Goal: Transaction & Acquisition: Purchase product/service

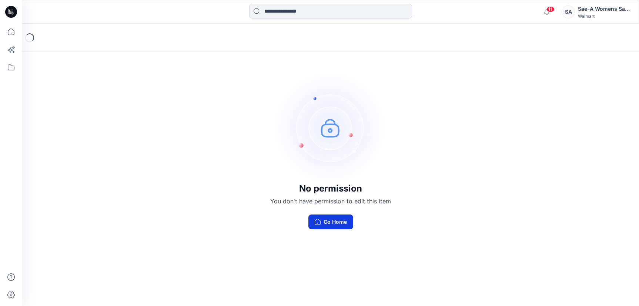
click at [333, 223] on button "Go Home" at bounding box center [331, 221] width 45 height 15
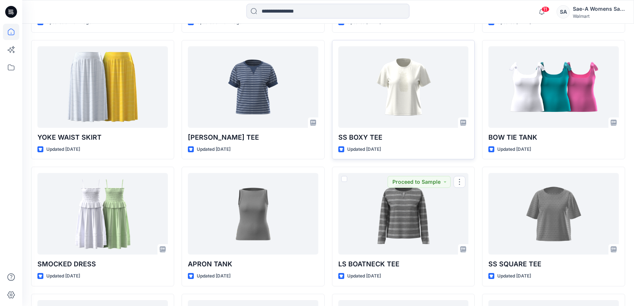
scroll to position [681, 0]
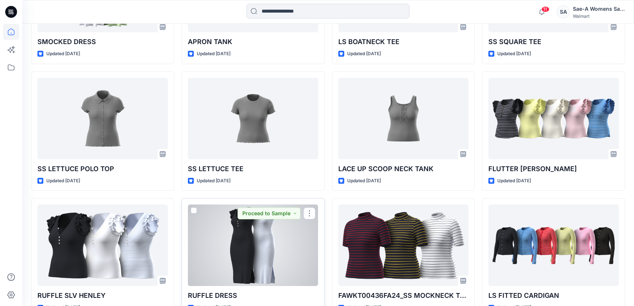
click at [244, 239] on div at bounding box center [253, 244] width 130 height 81
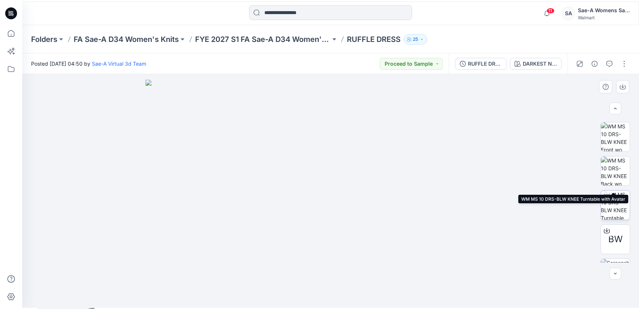
scroll to position [91, 0]
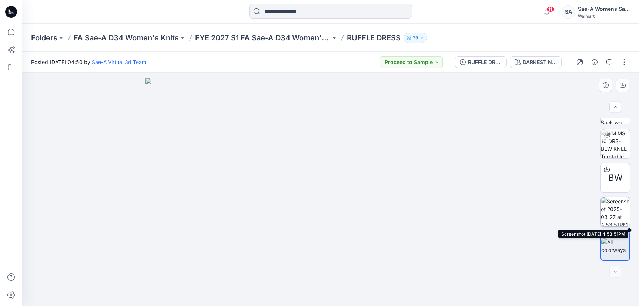
click at [616, 215] on img at bounding box center [615, 211] width 29 height 29
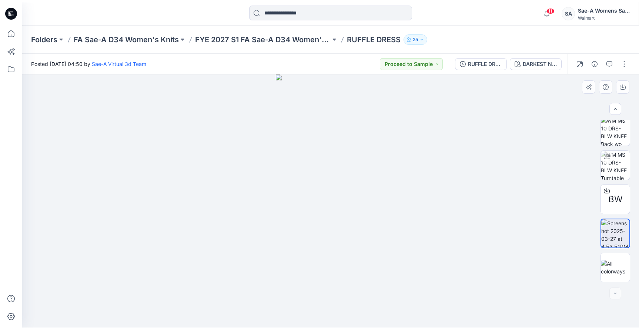
scroll to position [69, 0]
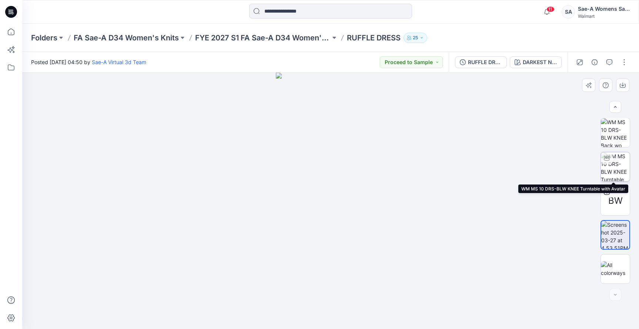
click at [610, 171] on img at bounding box center [615, 166] width 29 height 29
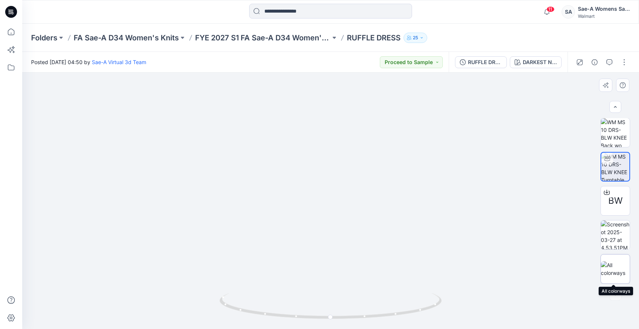
click at [618, 272] on img at bounding box center [615, 269] width 29 height 16
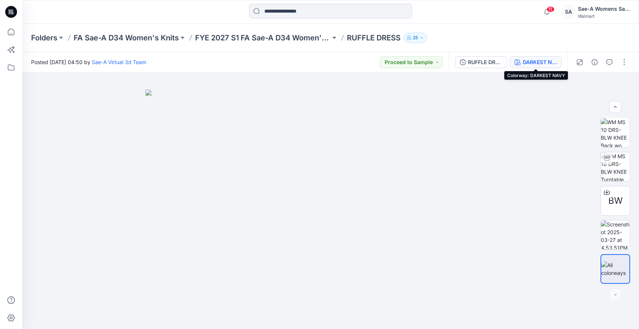
click at [535, 63] on div "DARKEST NAVY" at bounding box center [540, 62] width 34 height 8
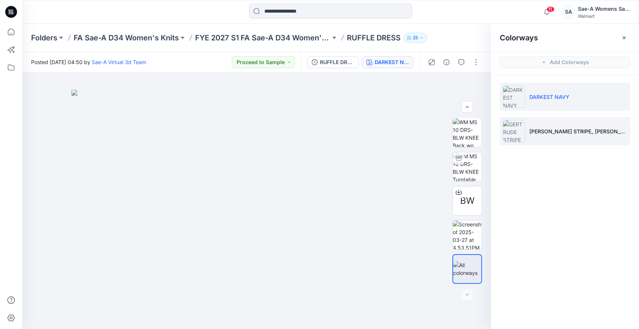
click at [550, 138] on li "[PERSON_NAME] STRIPE_ [PERSON_NAME]" at bounding box center [565, 131] width 130 height 28
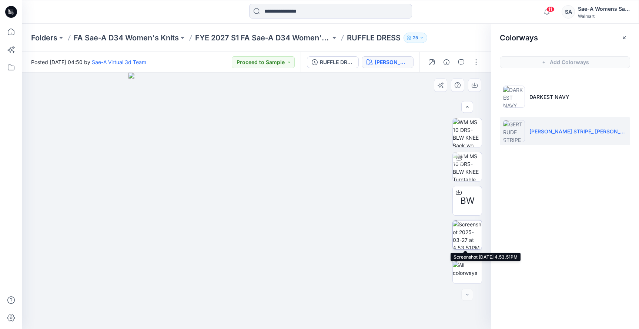
click at [471, 235] on img at bounding box center [467, 234] width 29 height 29
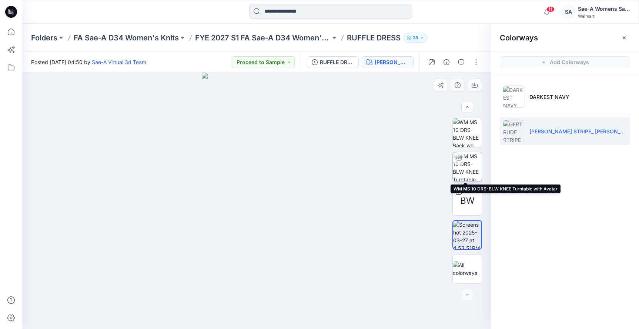
click at [465, 166] on img at bounding box center [467, 166] width 29 height 29
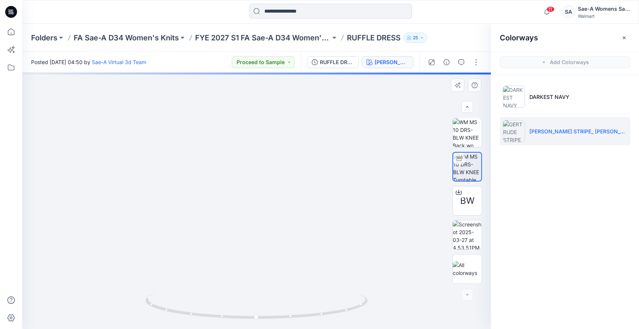
drag, startPoint x: 280, startPoint y: 177, endPoint x: 279, endPoint y: 192, distance: 14.5
click at [279, 192] on img at bounding box center [257, 185] width 346 height 287
